Goal: Navigation & Orientation: Find specific page/section

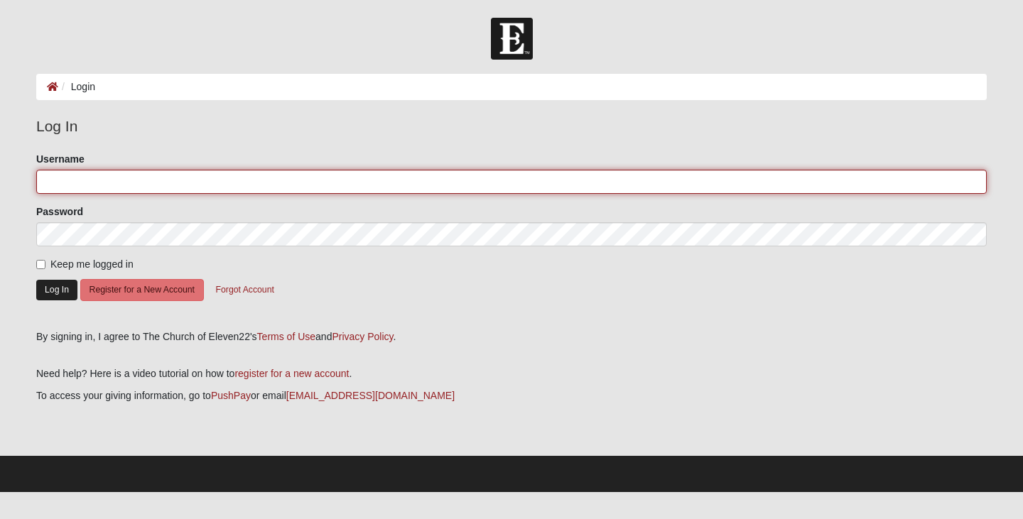
type input "Suzanne.Sinclair@gmail.com"
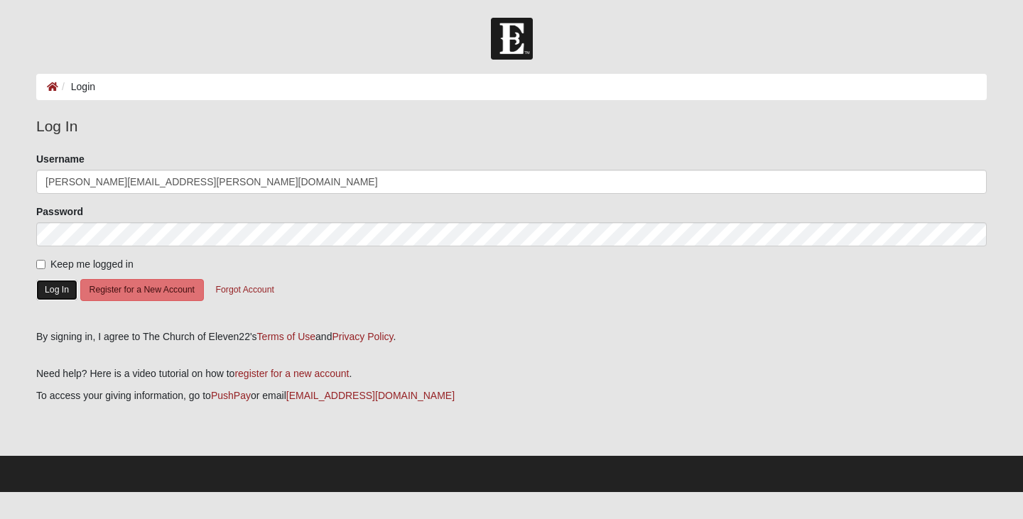
click at [60, 292] on button "Log In" at bounding box center [56, 290] width 41 height 21
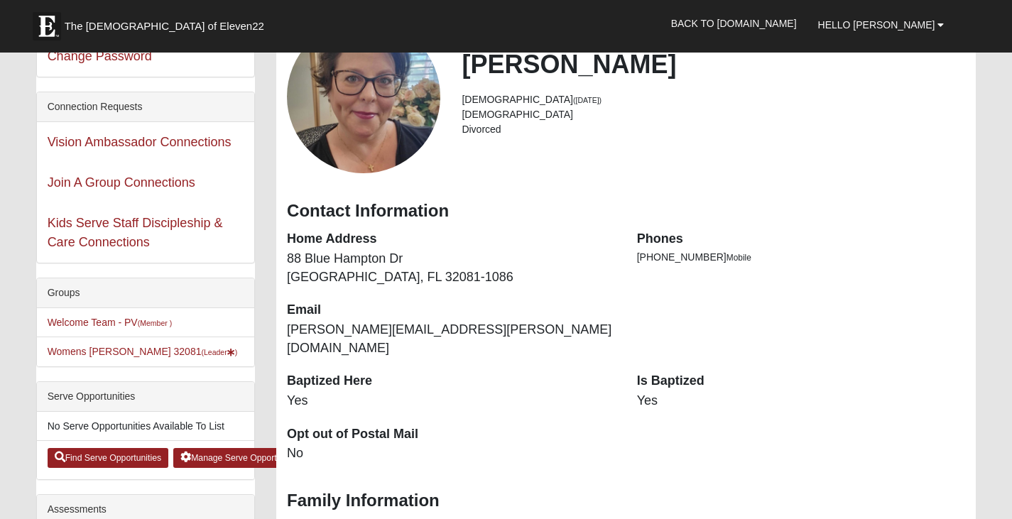
scroll to position [71, 0]
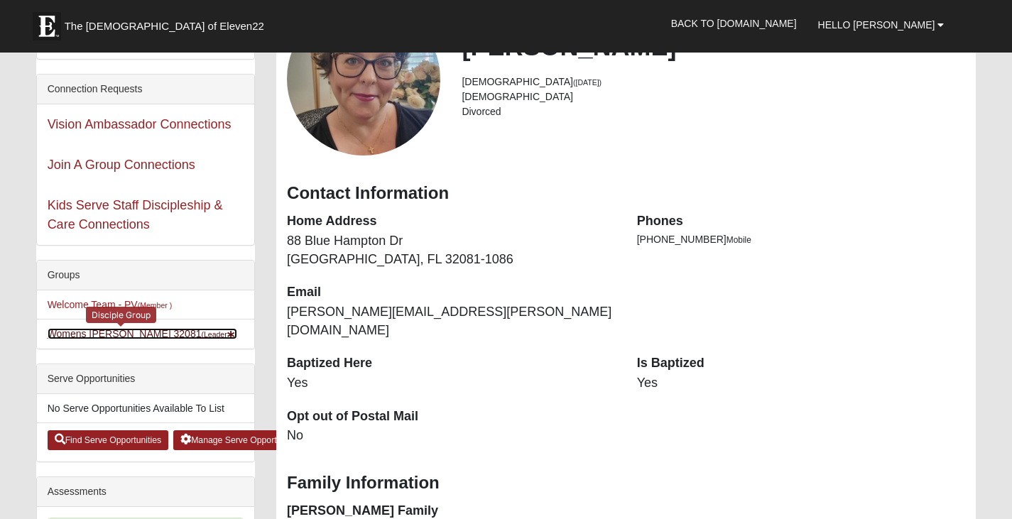
click at [70, 336] on link "Womens [PERSON_NAME] 32081 (Leader )" at bounding box center [143, 333] width 190 height 11
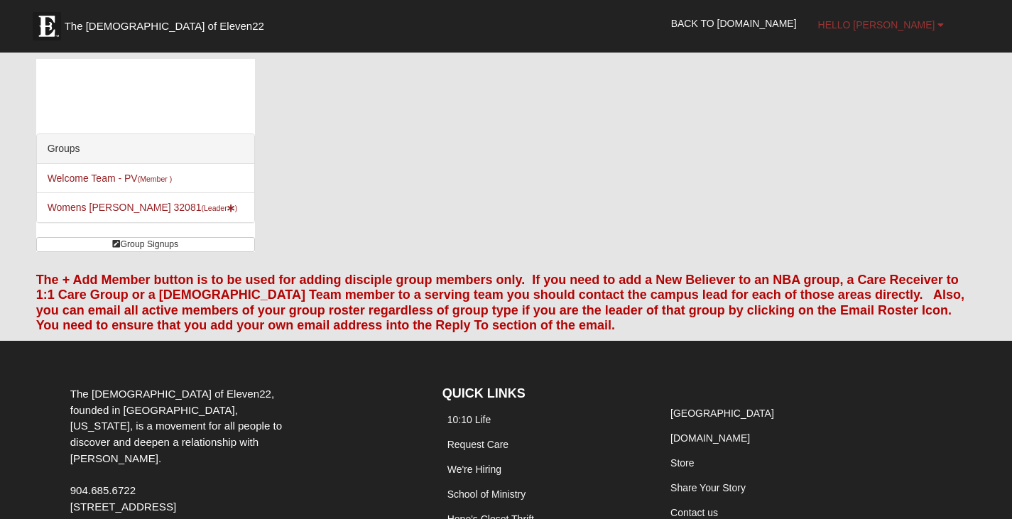
click at [938, 25] on b at bounding box center [941, 25] width 6 height 10
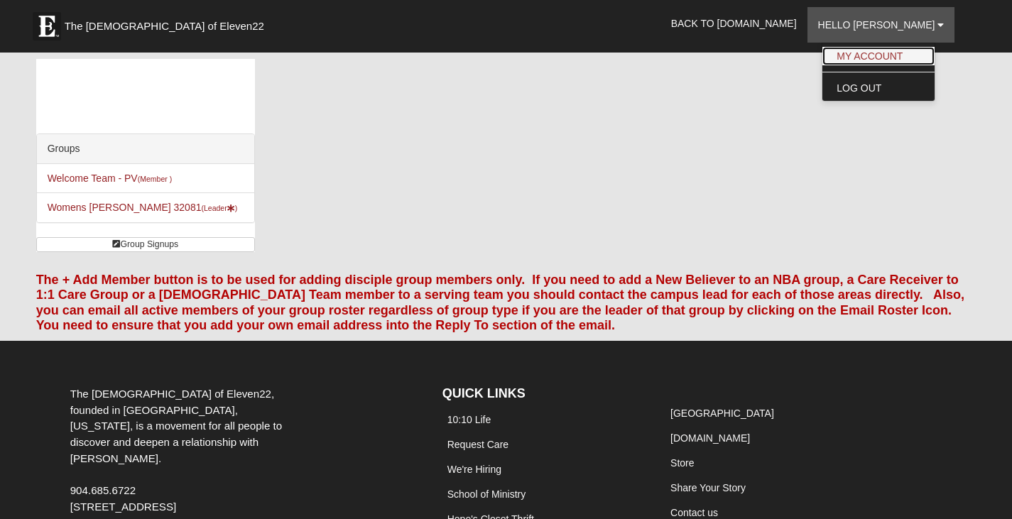
click at [904, 60] on link "My Account" at bounding box center [878, 56] width 112 height 18
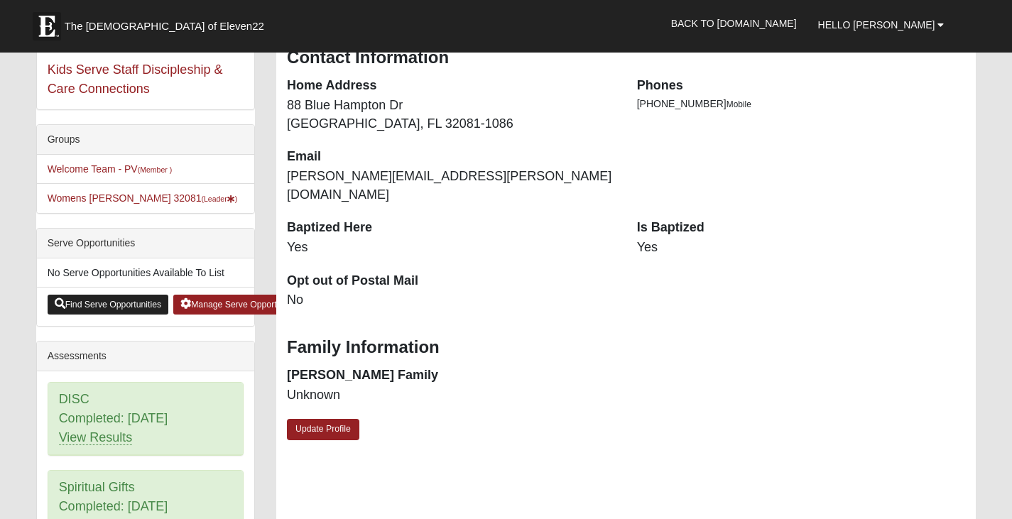
scroll to position [213, 0]
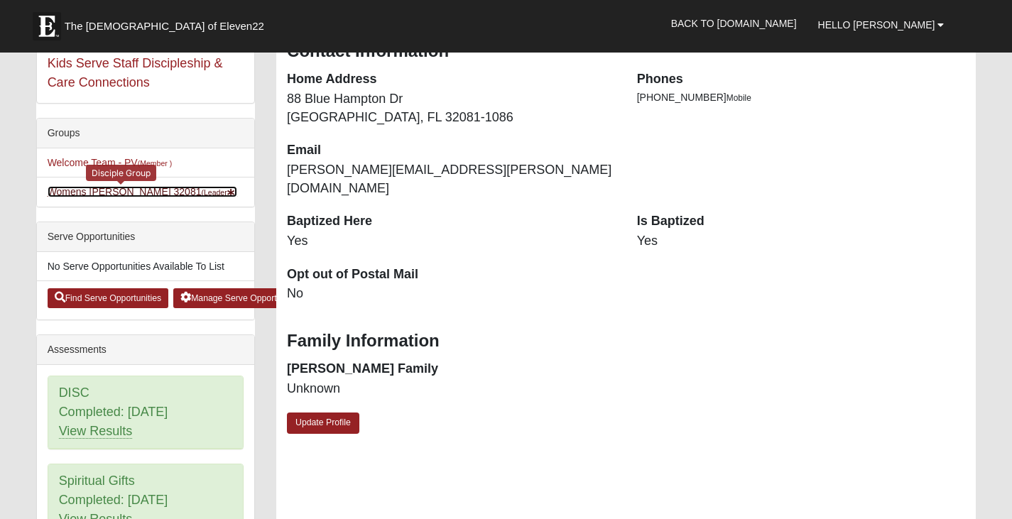
click at [126, 189] on link "Womens Sinclair 32081 (Leader )" at bounding box center [143, 191] width 190 height 11
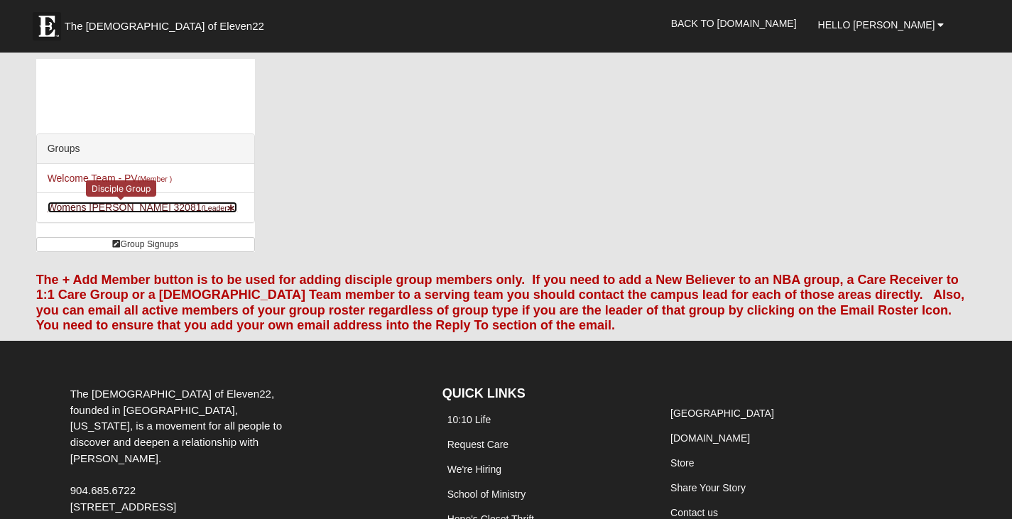
click at [89, 207] on link "Womens [PERSON_NAME] 32081 (Leader )" at bounding box center [143, 207] width 190 height 11
